Goal: Navigation & Orientation: Find specific page/section

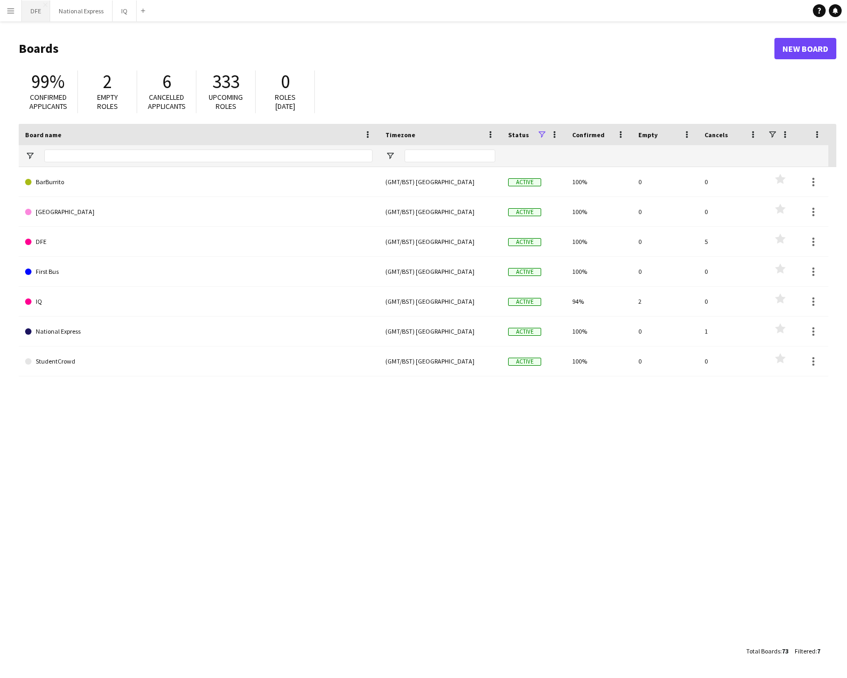
click at [31, 12] on button "DFE Close" at bounding box center [36, 11] width 28 height 21
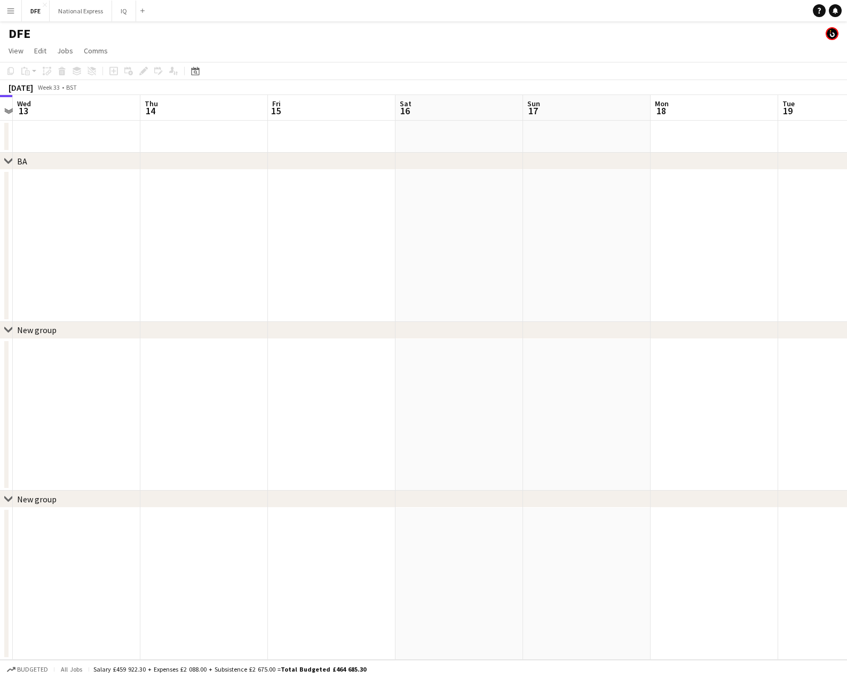
drag, startPoint x: 701, startPoint y: 228, endPoint x: 623, endPoint y: 244, distance: 80.0
click at [0, 252] on html "Menu Boards Boards Boards All jobs Status Workforce Workforce My Workforce Recr…" at bounding box center [423, 339] width 847 height 678
drag, startPoint x: -86, startPoint y: 260, endPoint x: 138, endPoint y: 256, distance: 224.6
click at [0, 259] on html "Menu Boards Boards Boards All jobs Status Workforce Workforce My Workforce Recr…" at bounding box center [423, 339] width 847 height 678
drag, startPoint x: -17, startPoint y: 240, endPoint x: 59, endPoint y: 244, distance: 75.3
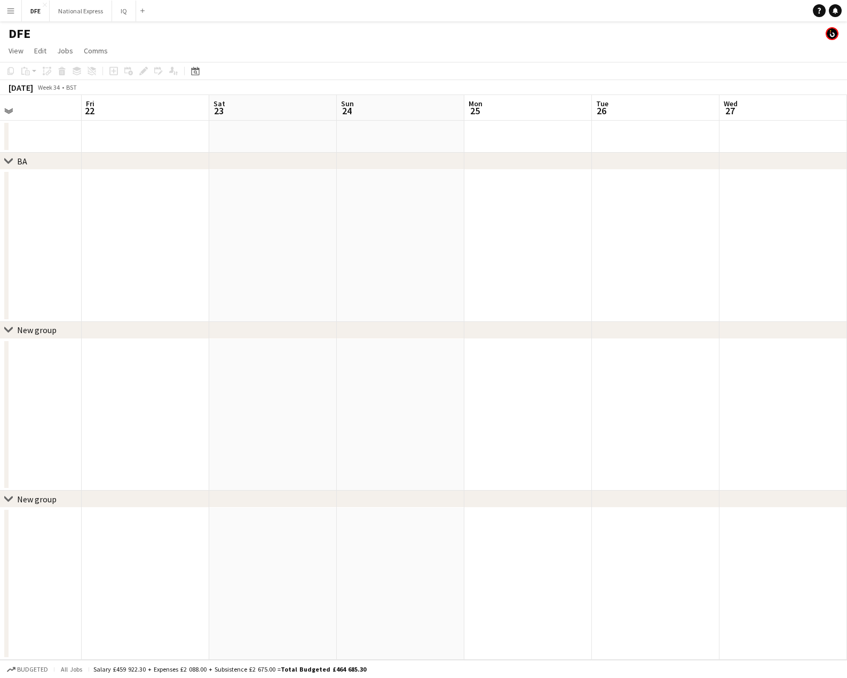
click at [0, 245] on html "Menu Boards Boards Boards All jobs Status Workforce Workforce My Workforce Recr…" at bounding box center [423, 339] width 847 height 678
drag, startPoint x: 338, startPoint y: 243, endPoint x: 444, endPoint y: 258, distance: 107.8
click at [0, 259] on html "Menu Boards Boards Boards All jobs Status Workforce Workforce My Workforce Recr…" at bounding box center [423, 339] width 847 height 678
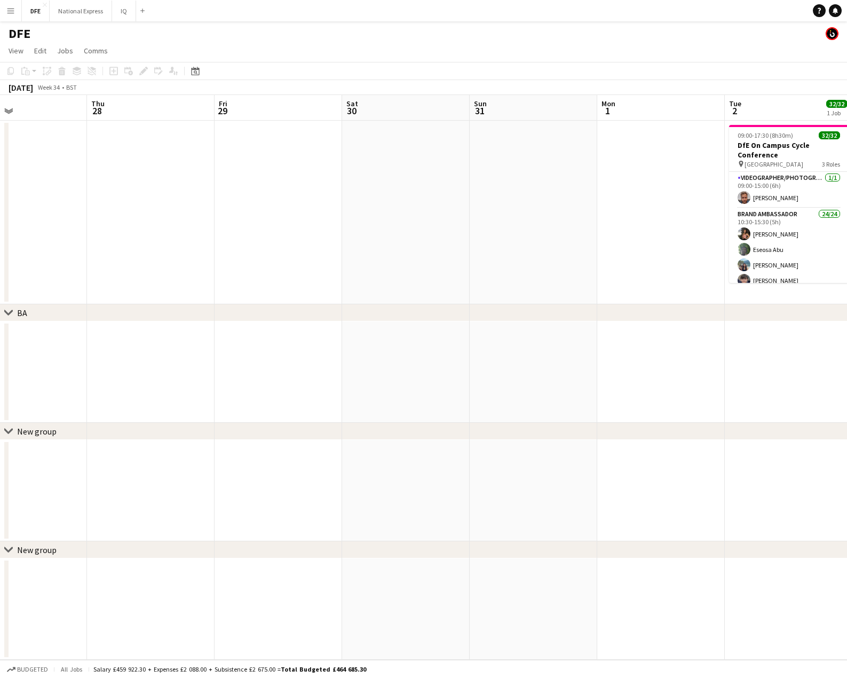
drag, startPoint x: 682, startPoint y: 256, endPoint x: 540, endPoint y: 234, distance: 143.6
click at [116, 241] on app-calendar-viewport "Sun 24 Mon 25 Tue 26 Wed 27 Thu 28 Fri 29 Sat 30 Sun 31 Mon 1 Tue 2 32/32 1 Job…" at bounding box center [423, 377] width 847 height 564
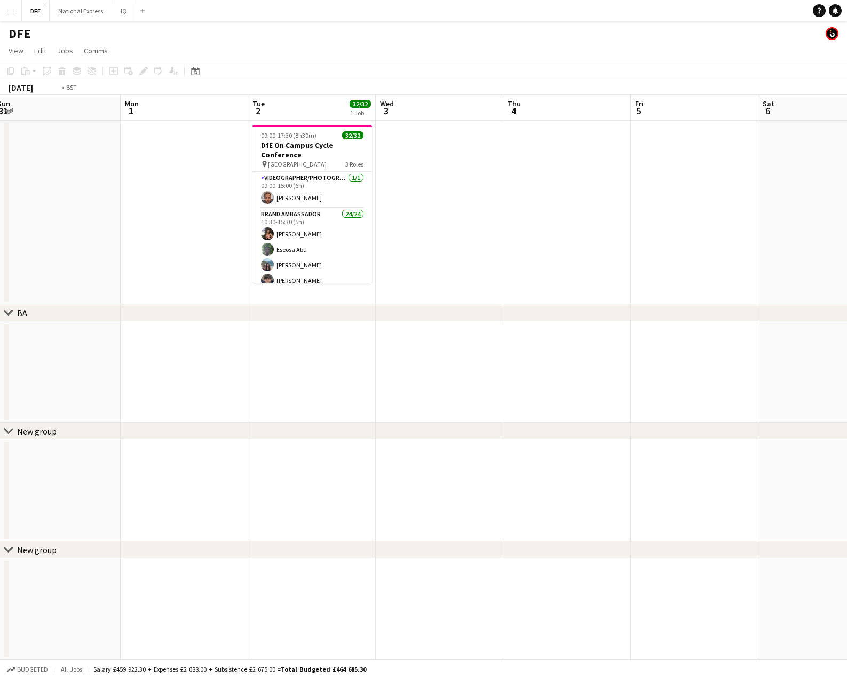
drag, startPoint x: -41, startPoint y: 229, endPoint x: 356, endPoint y: 230, distance: 396.4
click at [33, 230] on app-calendar-viewport "Thu 28 Fri 29 Sat 30 Sun 31 Mon 1 Tue 2 32/32 1 Job Wed 3 Thu 4 Fri 5 Sat 6 Sun…" at bounding box center [423, 377] width 847 height 564
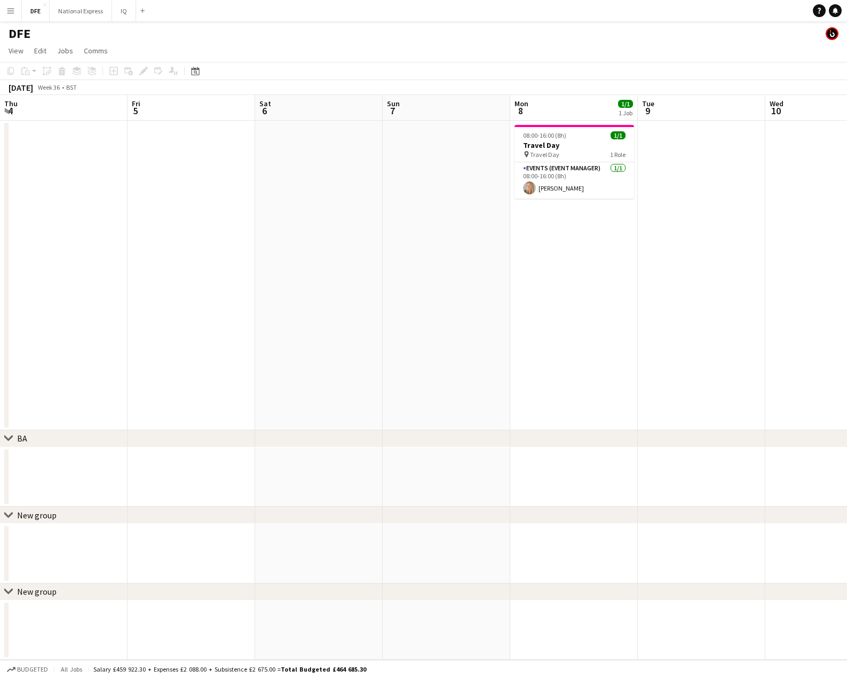
drag, startPoint x: 12, startPoint y: 225, endPoint x: 728, endPoint y: 231, distance: 715.5
click at [88, 224] on app-calendar-viewport "Mon 1 Tue 2 32/32 1 Job Wed 3 Thu 4 Fri 5 Sat 6 Sun 7 Mon 8 1/1 1 Job Tue 9 Wed…" at bounding box center [423, 377] width 847 height 564
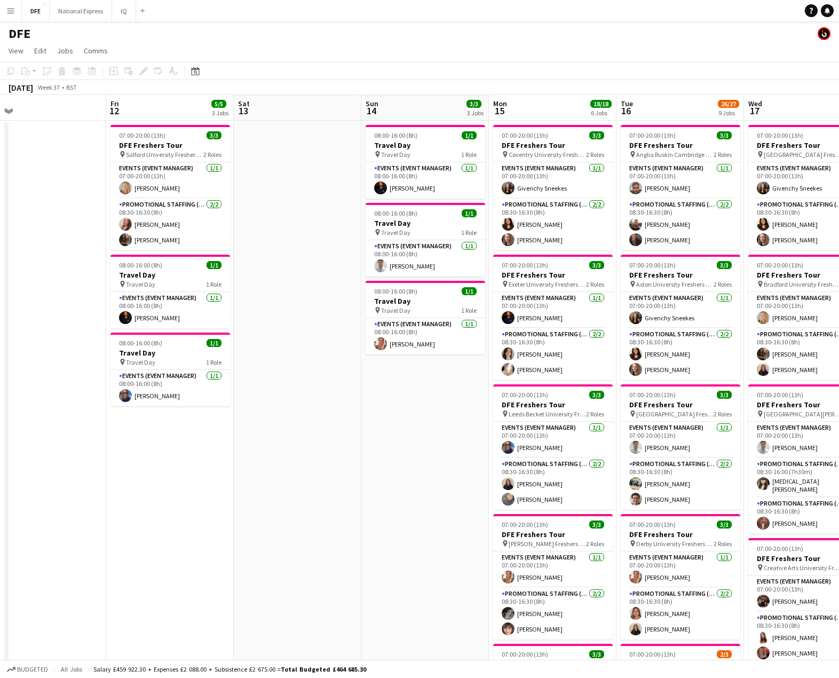
drag, startPoint x: 617, startPoint y: 222, endPoint x: 230, endPoint y: 213, distance: 386.4
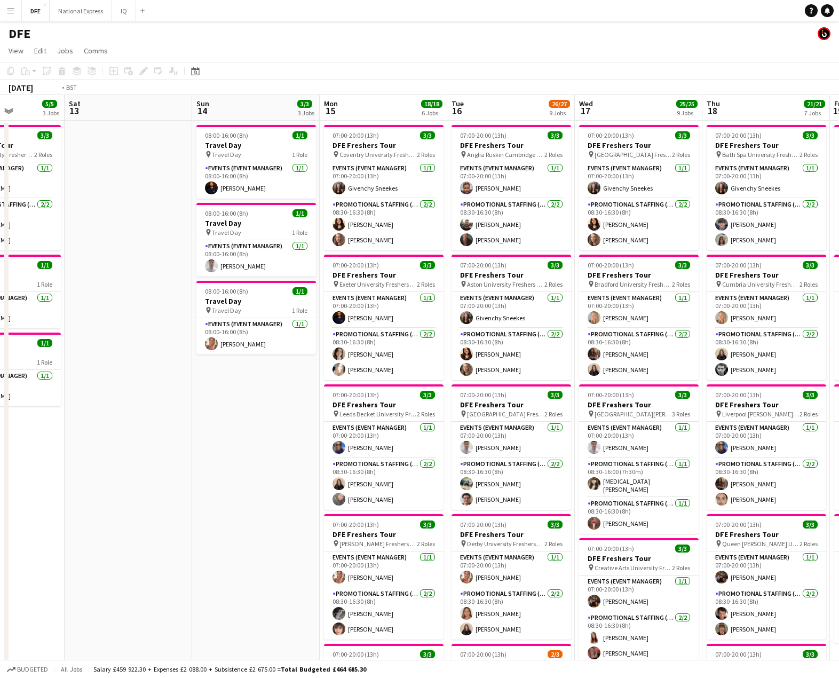
drag, startPoint x: 580, startPoint y: 218, endPoint x: 643, endPoint y: 216, distance: 63.5
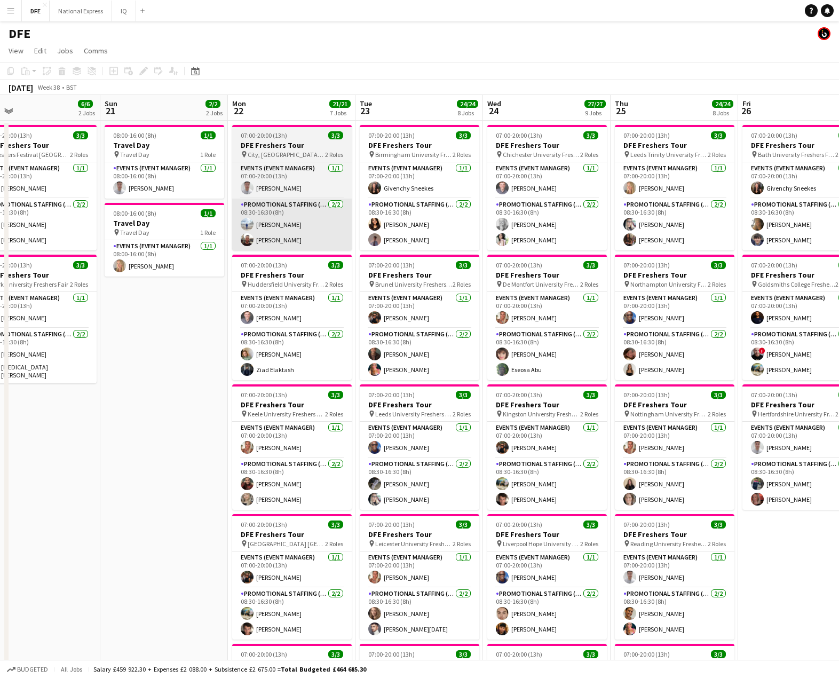
scroll to position [0, 282]
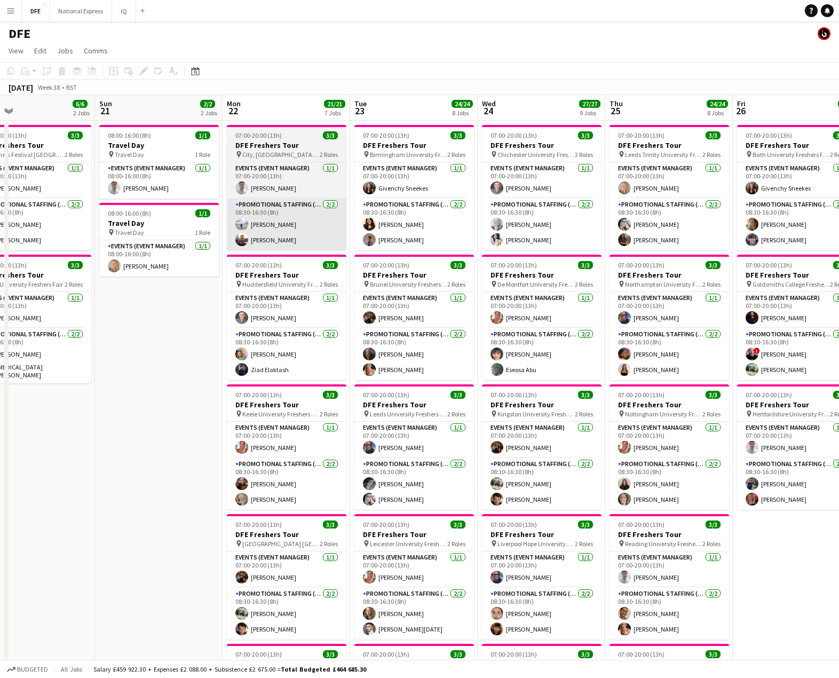
drag, startPoint x: 587, startPoint y: 213, endPoint x: 263, endPoint y: 203, distance: 324.5
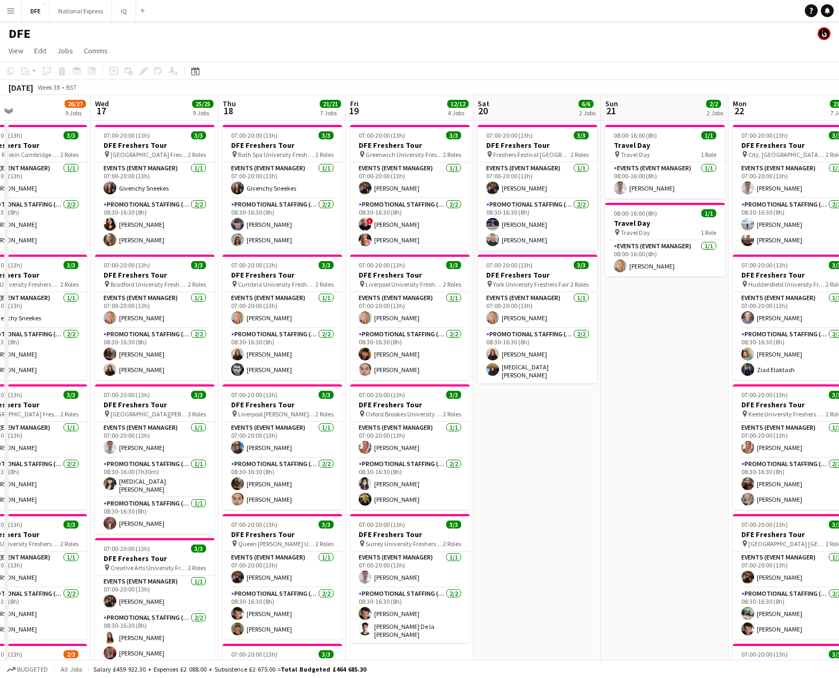
scroll to position [0, 288]
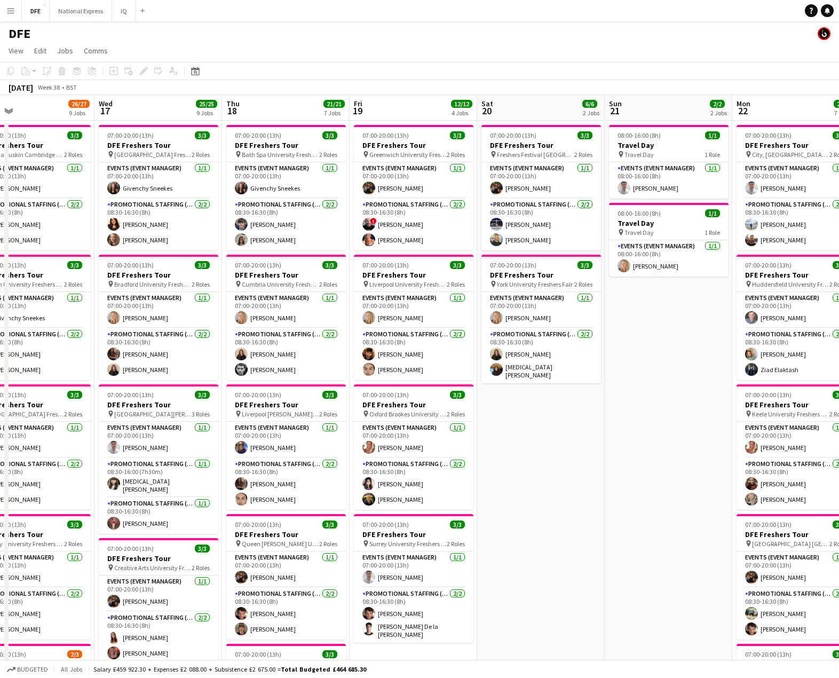
drag, startPoint x: 589, startPoint y: 272, endPoint x: 750, endPoint y: 261, distance: 161.4
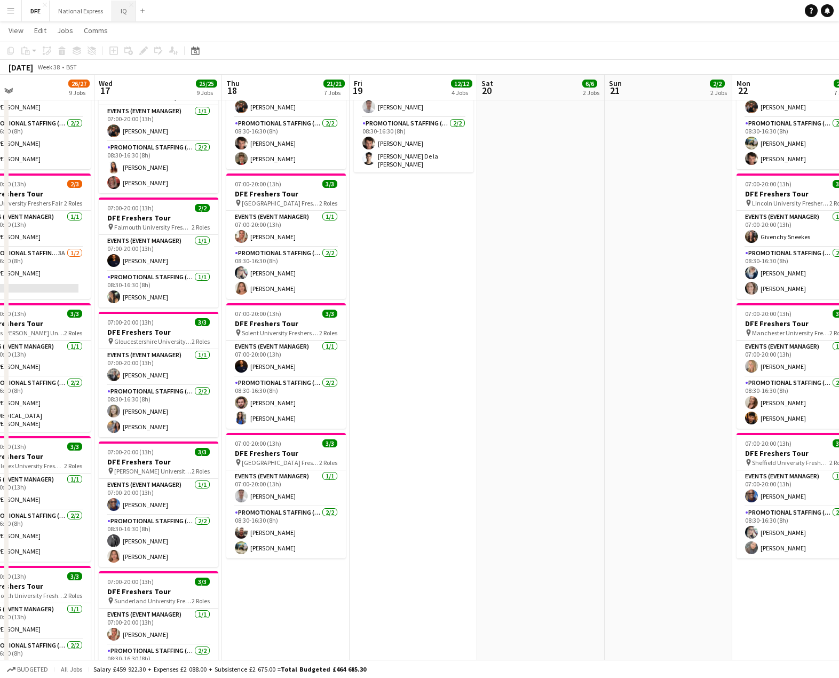
click at [121, 9] on button "IQ Close" at bounding box center [124, 11] width 24 height 21
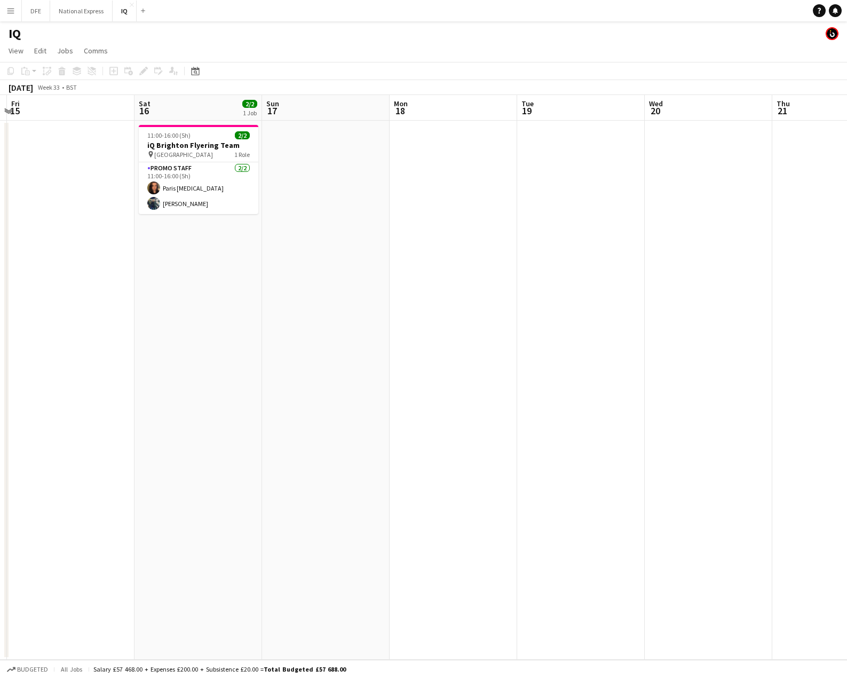
drag, startPoint x: 655, startPoint y: 202, endPoint x: 235, endPoint y: 234, distance: 421.1
click at [235, 234] on app-calendar-viewport "Tue 12 Wed 13 Thu 14 Fri 15 Sat 16 2/2 1 Job Sun 17 Mon 18 Tue 19 Wed 20 Thu 21…" at bounding box center [423, 377] width 847 height 564
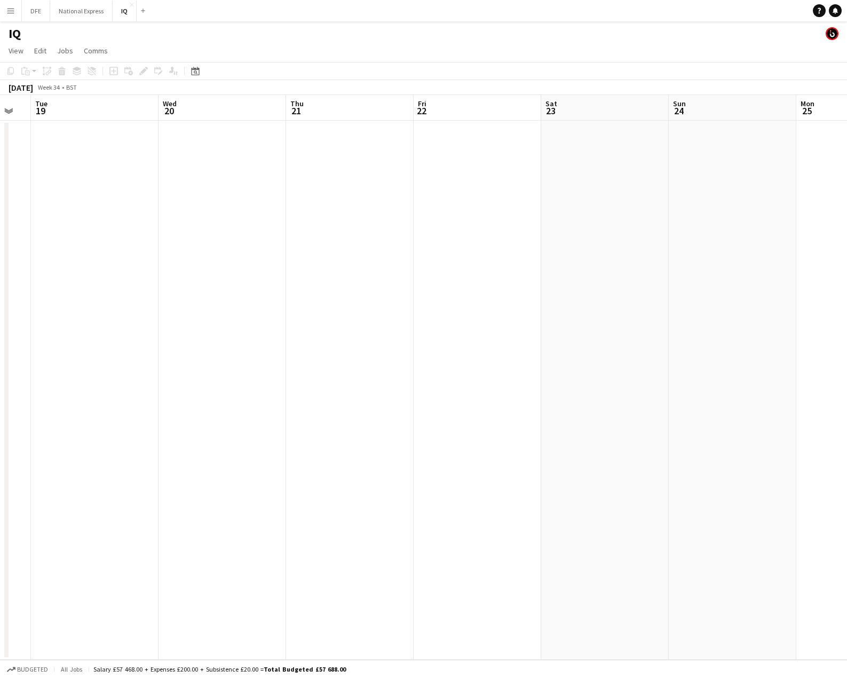
drag, startPoint x: 308, startPoint y: 261, endPoint x: 4, endPoint y: 218, distance: 306.6
click at [0, 234] on html "Menu Boards Boards Boards All jobs Status Workforce Workforce My Workforce Recr…" at bounding box center [423, 339] width 847 height 678
drag, startPoint x: -112, startPoint y: 243, endPoint x: 595, endPoint y: 243, distance: 706.9
click at [0, 240] on html "Menu Boards Boards Boards All jobs Status Workforce Workforce My Workforce Recr…" at bounding box center [423, 339] width 847 height 678
drag, startPoint x: -106, startPoint y: 261, endPoint x: 501, endPoint y: 267, distance: 607.2
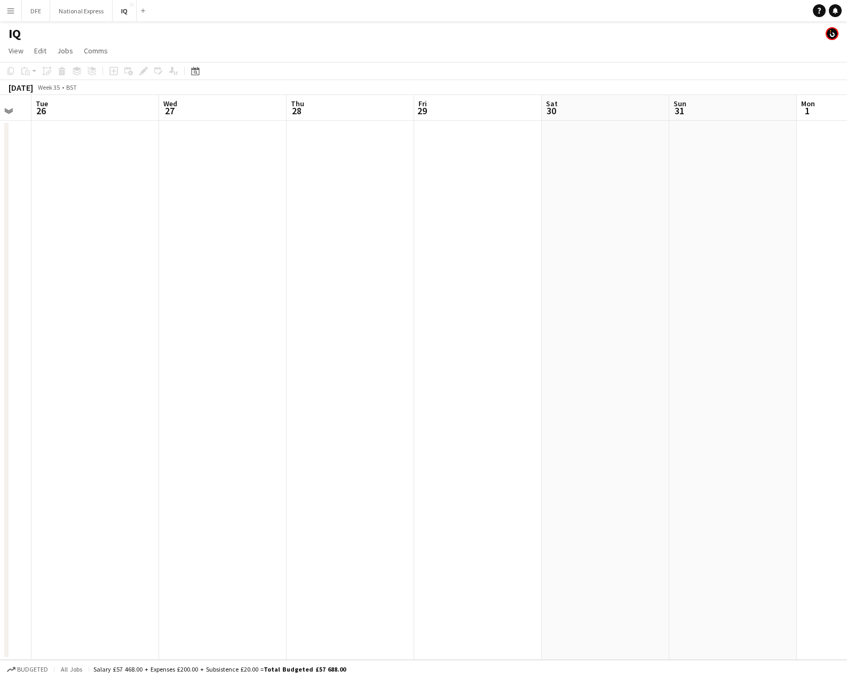
click at [0, 260] on html "Menu Boards Boards Boards All jobs Status Workforce Workforce My Workforce Recr…" at bounding box center [423, 339] width 847 height 678
drag, startPoint x: 385, startPoint y: 295, endPoint x: 238, endPoint y: 276, distance: 148.0
click at [0, 270] on html "Menu Boards Boards Boards All jobs Status Workforce Workforce My Workforce Recr…" at bounding box center [423, 339] width 847 height 678
drag, startPoint x: 347, startPoint y: 286, endPoint x: -266, endPoint y: 270, distance: 613.2
click at [0, 270] on html "Menu Boards Boards Boards All jobs Status Workforce Workforce My Workforce Recr…" at bounding box center [423, 339] width 847 height 678
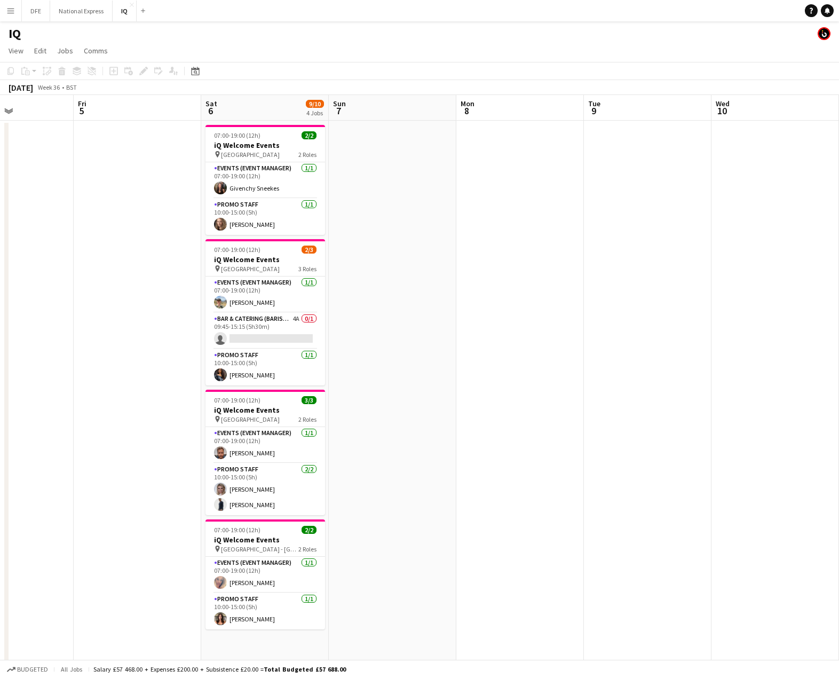
drag, startPoint x: 388, startPoint y: 290, endPoint x: -50, endPoint y: 297, distance: 438.1
click at [0, 297] on html "Menu Boards Boards Boards All jobs Status Workforce Workforce My Workforce Recr…" at bounding box center [419, 385] width 839 height 771
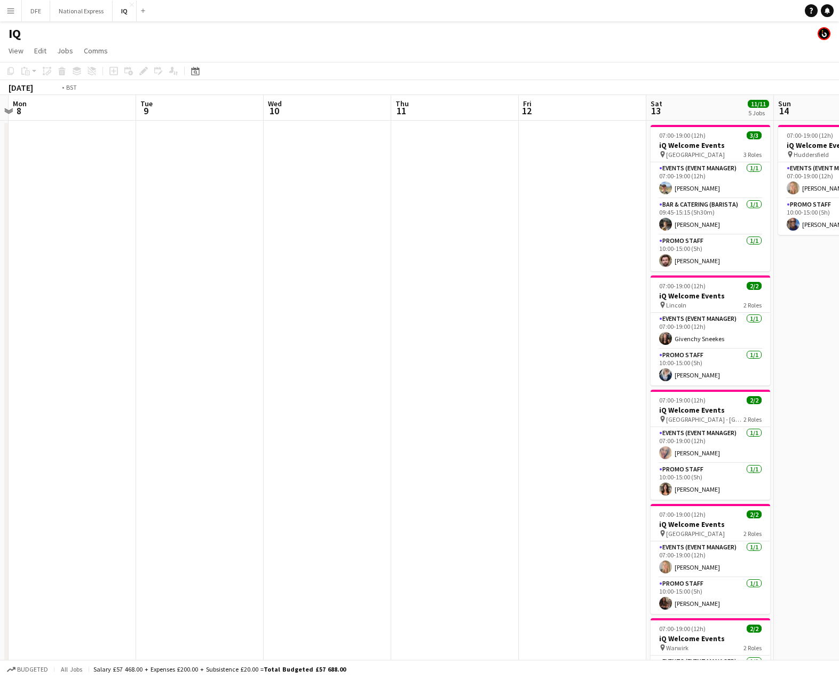
scroll to position [0, 375]
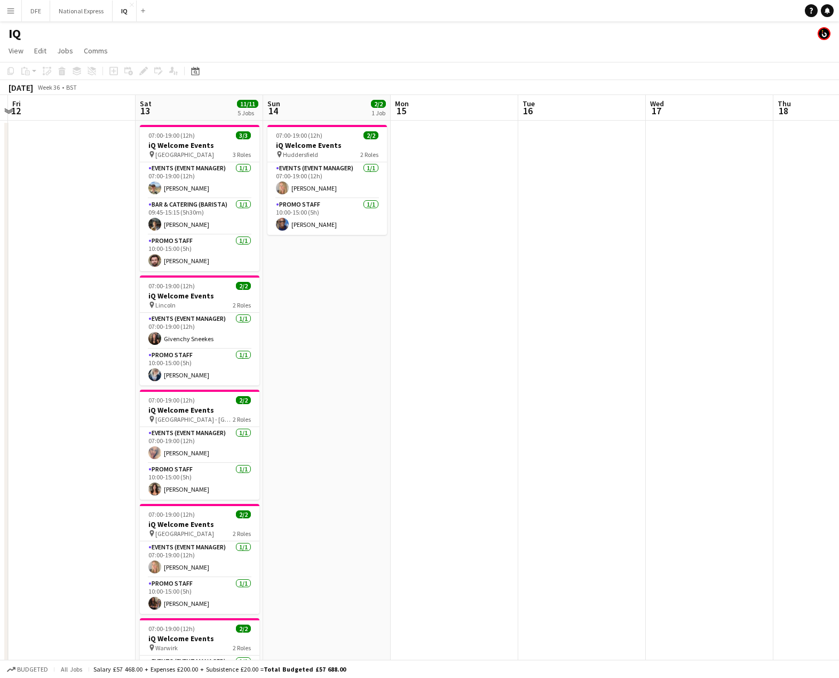
drag, startPoint x: 657, startPoint y: 295, endPoint x: 82, endPoint y: 301, distance: 575.7
click at [82, 301] on app-calendar-viewport "Tue 9 Wed 10 Thu 11 Fri 12 Sat 13 11/11 5 Jobs Sun 14 2/2 1 Job Mon 15 Tue 16 W…" at bounding box center [419, 424] width 839 height 658
